Goal: Information Seeking & Learning: Find specific fact

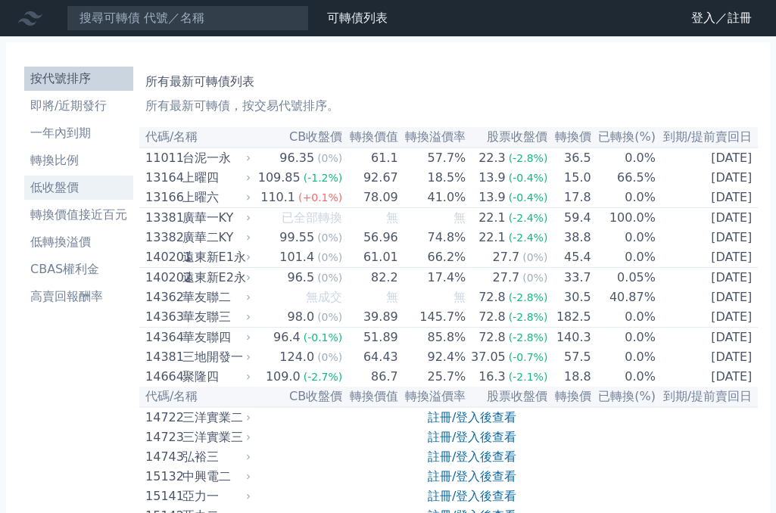
click at [77, 182] on li "低收盤價" at bounding box center [78, 188] width 109 height 18
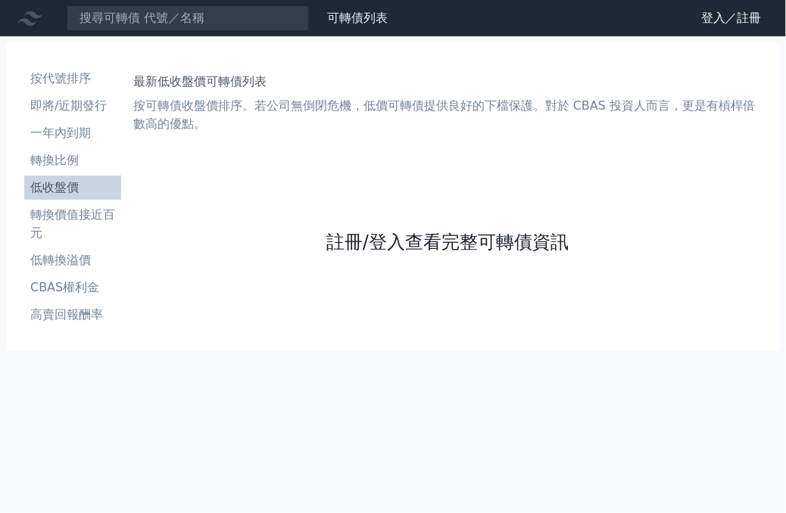
click at [514, 237] on link "註冊/登入查看完整可轉債資訊" at bounding box center [447, 242] width 242 height 24
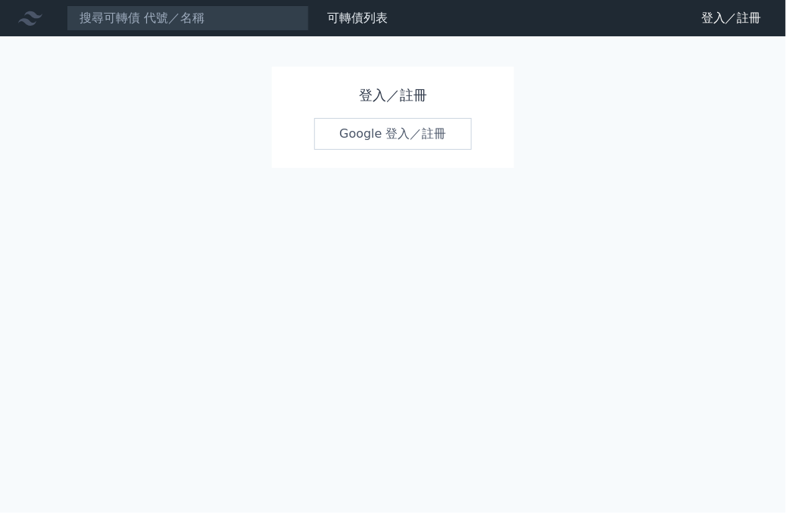
click at [358, 132] on link "Google 登入／註冊" at bounding box center [392, 134] width 157 height 32
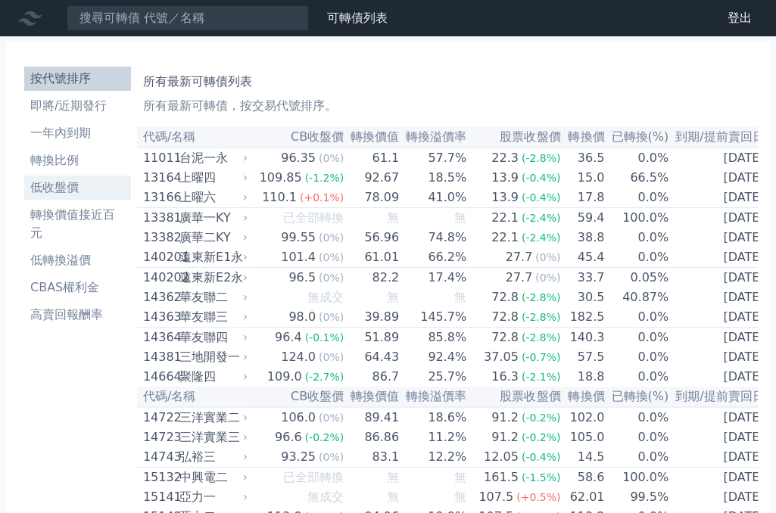
click at [63, 185] on li "低收盤價" at bounding box center [77, 188] width 107 height 18
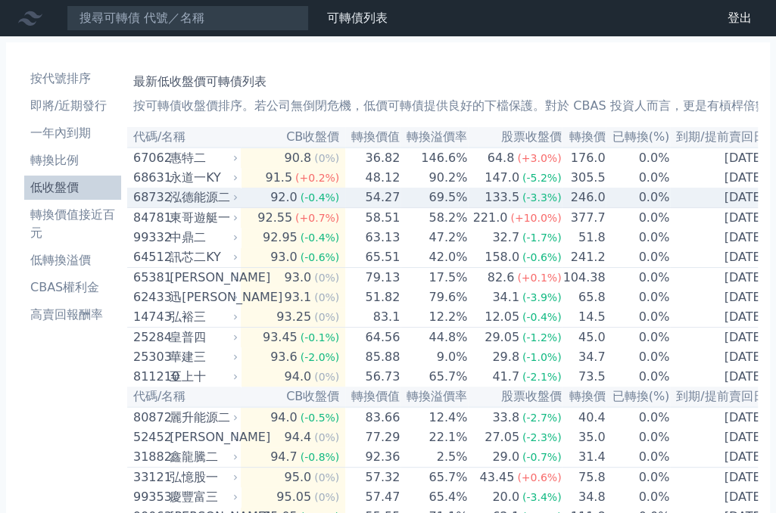
click at [336, 199] on td "92.0 (-0.4%)" at bounding box center [293, 198] width 104 height 20
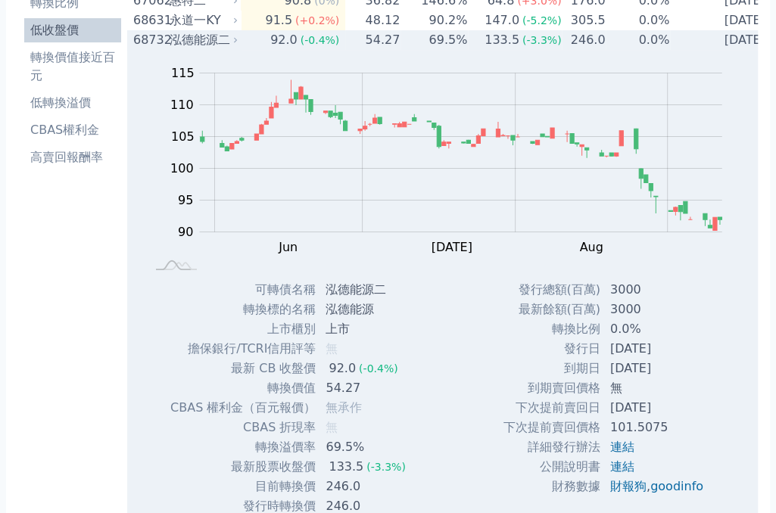
scroll to position [206, 0]
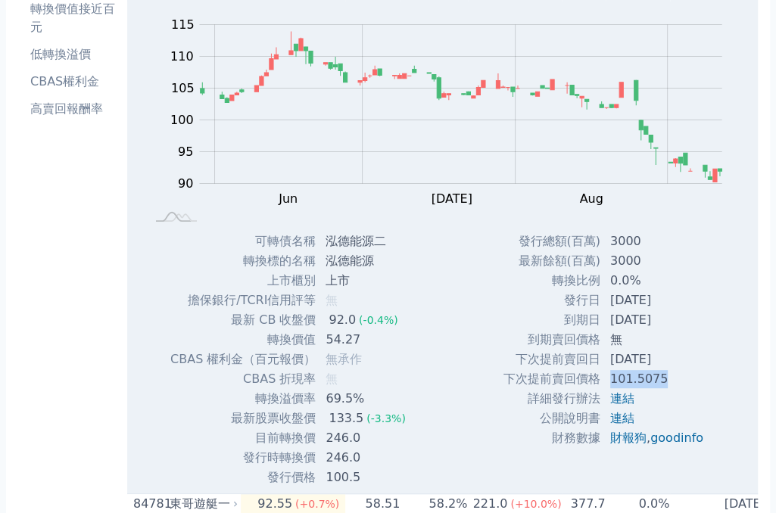
drag, startPoint x: 606, startPoint y: 383, endPoint x: 660, endPoint y: 383, distance: 53.7
click at [660, 383] on td "101.5075" at bounding box center [658, 379] width 114 height 20
drag, startPoint x: 660, startPoint y: 383, endPoint x: 633, endPoint y: 383, distance: 27.3
copy td "101.5075"
click at [621, 406] on link "連結" at bounding box center [622, 398] width 24 height 14
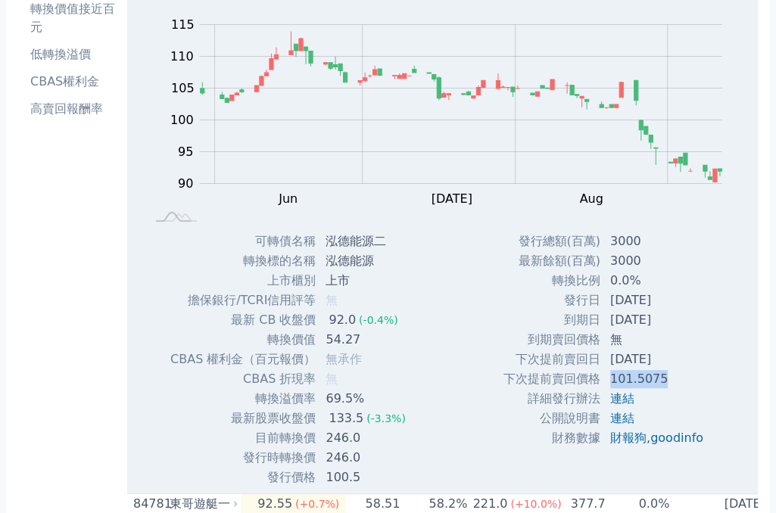
copy td "101.5075"
click at [613, 404] on link "連結" at bounding box center [622, 398] width 24 height 14
